Goal: Complete application form

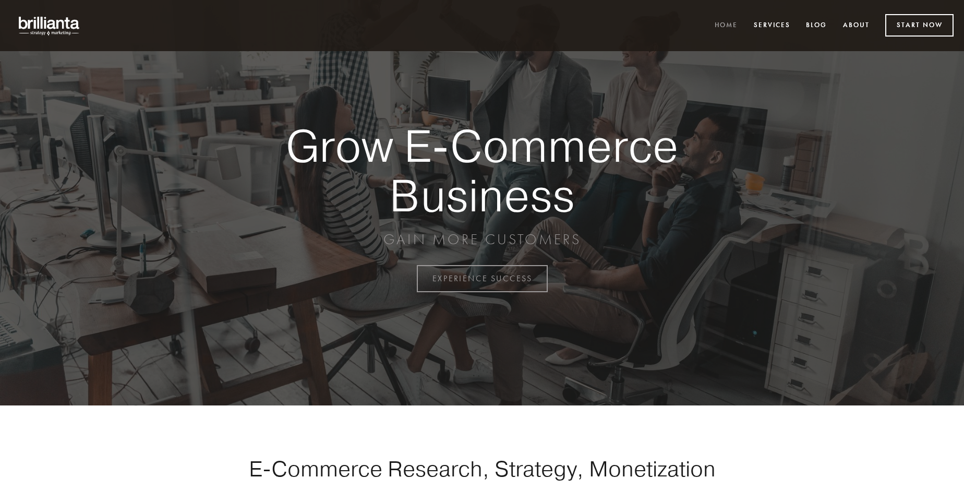
scroll to position [2734, 0]
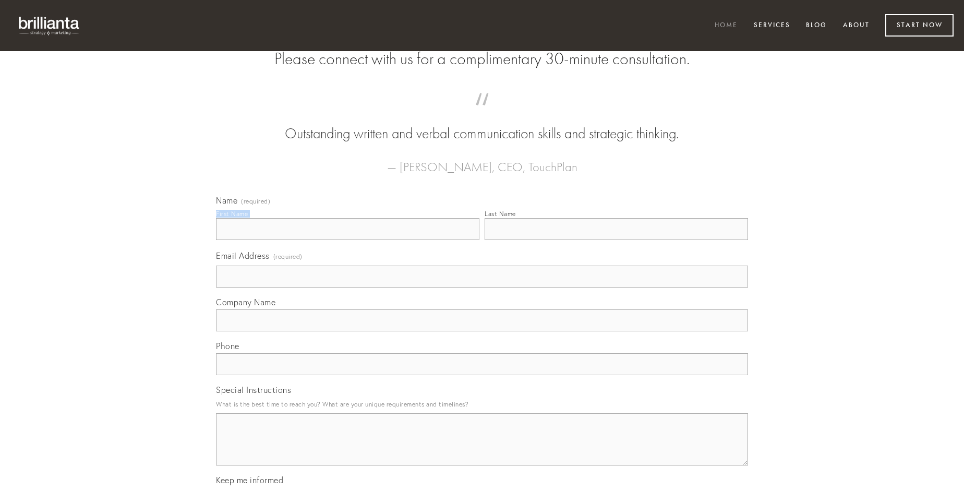
type input "[PERSON_NAME]"
click at [616, 240] on input "Last Name" at bounding box center [615, 229] width 263 height 22
type input "[PERSON_NAME]"
click at [482, 287] on input "Email Address (required)" at bounding box center [482, 276] width 532 height 22
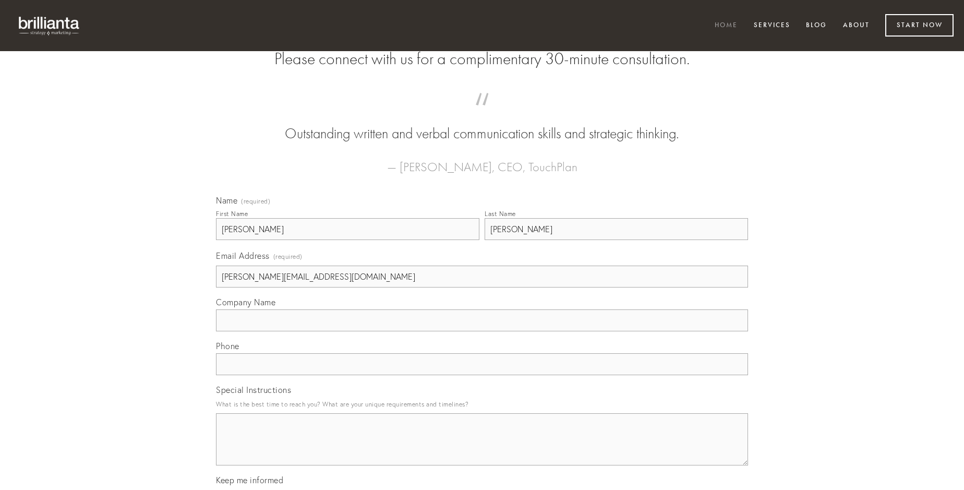
type input "[PERSON_NAME][EMAIL_ADDRESS][DOMAIN_NAME]"
click at [482, 331] on input "Company Name" at bounding box center [482, 320] width 532 height 22
type input "teneo"
click at [482, 375] on input "text" at bounding box center [482, 364] width 532 height 22
click at [482, 448] on textarea "Special Instructions" at bounding box center [482, 439] width 532 height 52
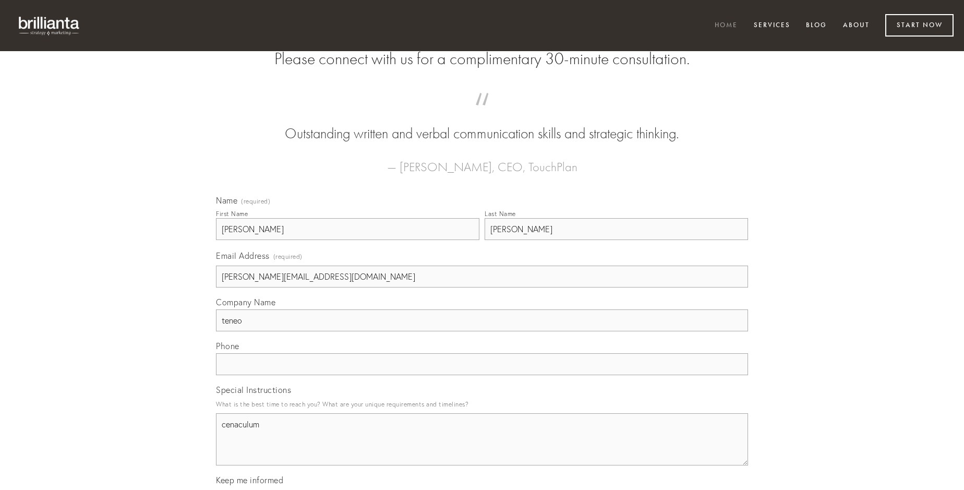
type textarea "cenaculum"
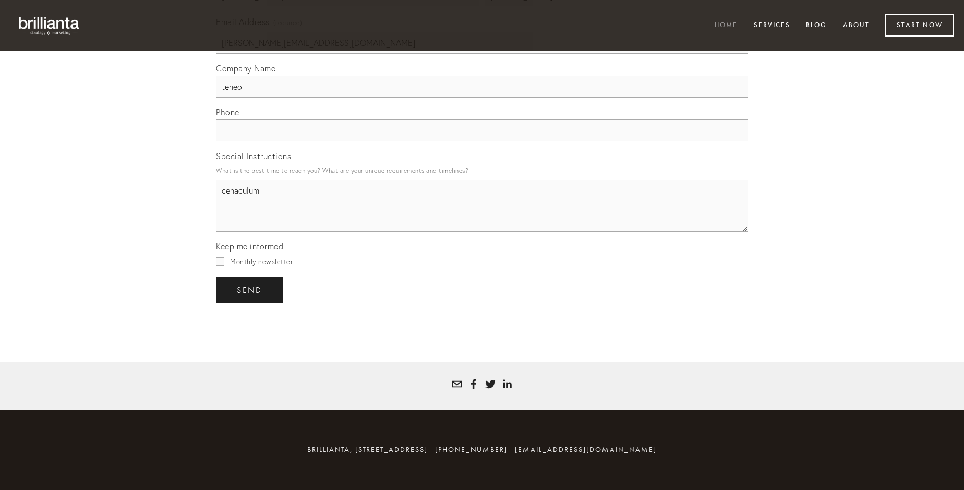
click at [250, 289] on span "send" at bounding box center [250, 289] width 26 height 9
